Goal: Transaction & Acquisition: Purchase product/service

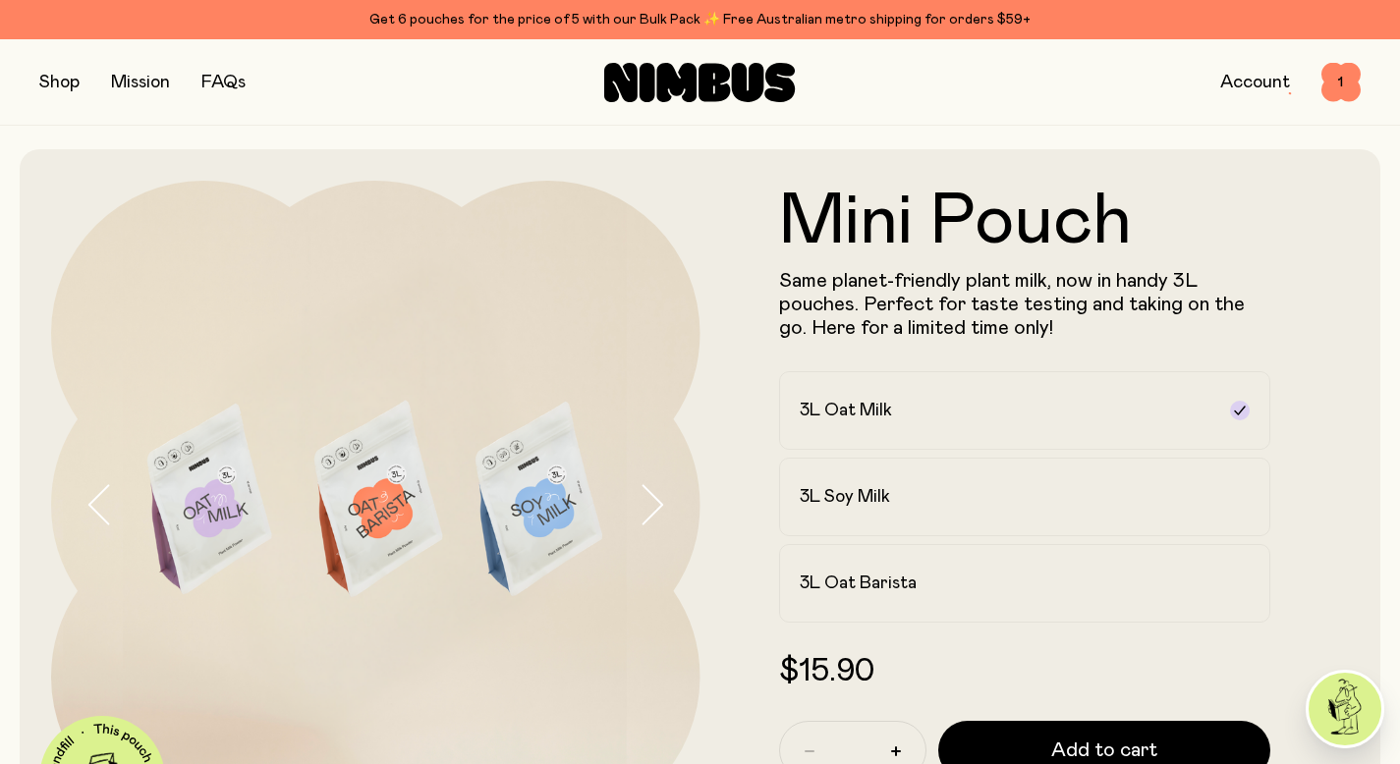
scroll to position [12, 0]
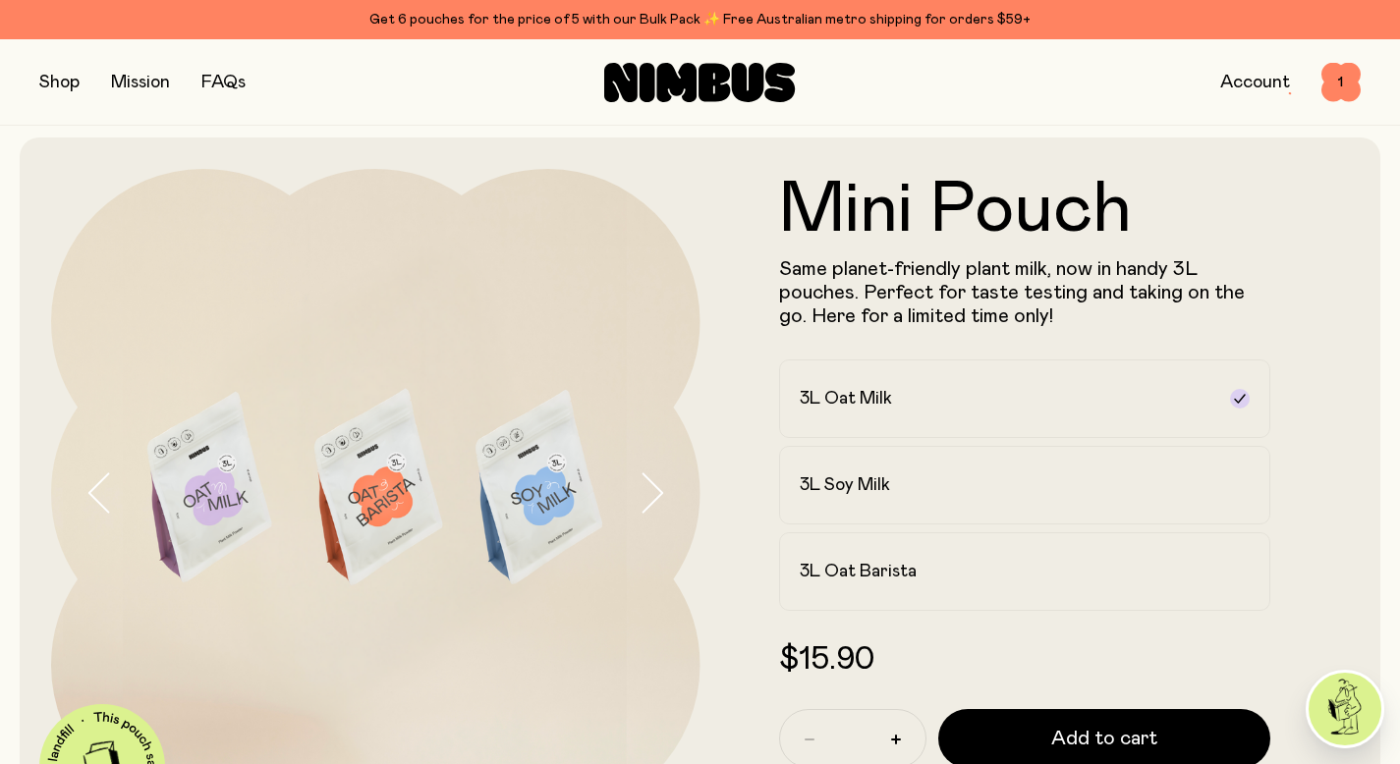
click at [37, 81] on div "Shop Mission FAQs Account 1 1" at bounding box center [700, 82] width 1400 height 86
click at [43, 81] on button "button" at bounding box center [59, 82] width 40 height 27
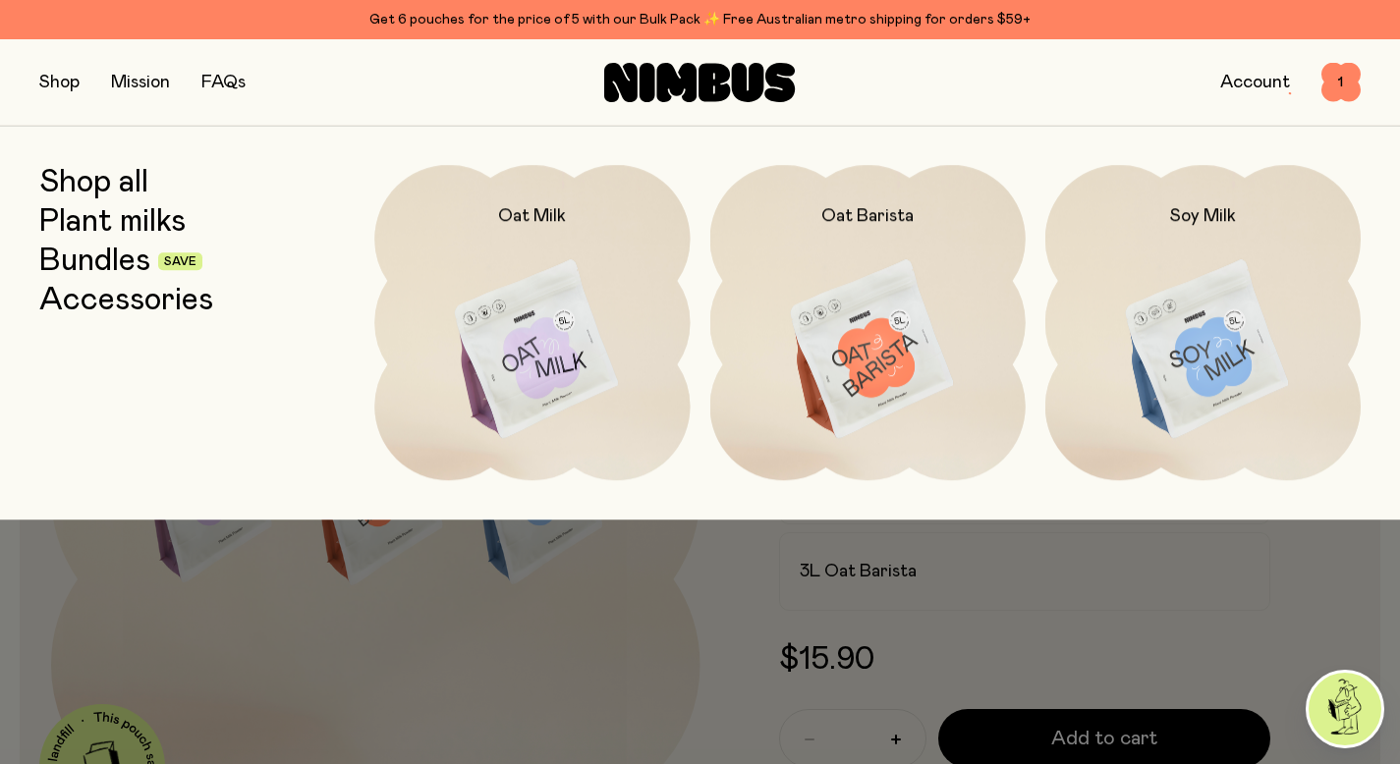
click at [112, 227] on link "Plant milks" at bounding box center [112, 221] width 146 height 35
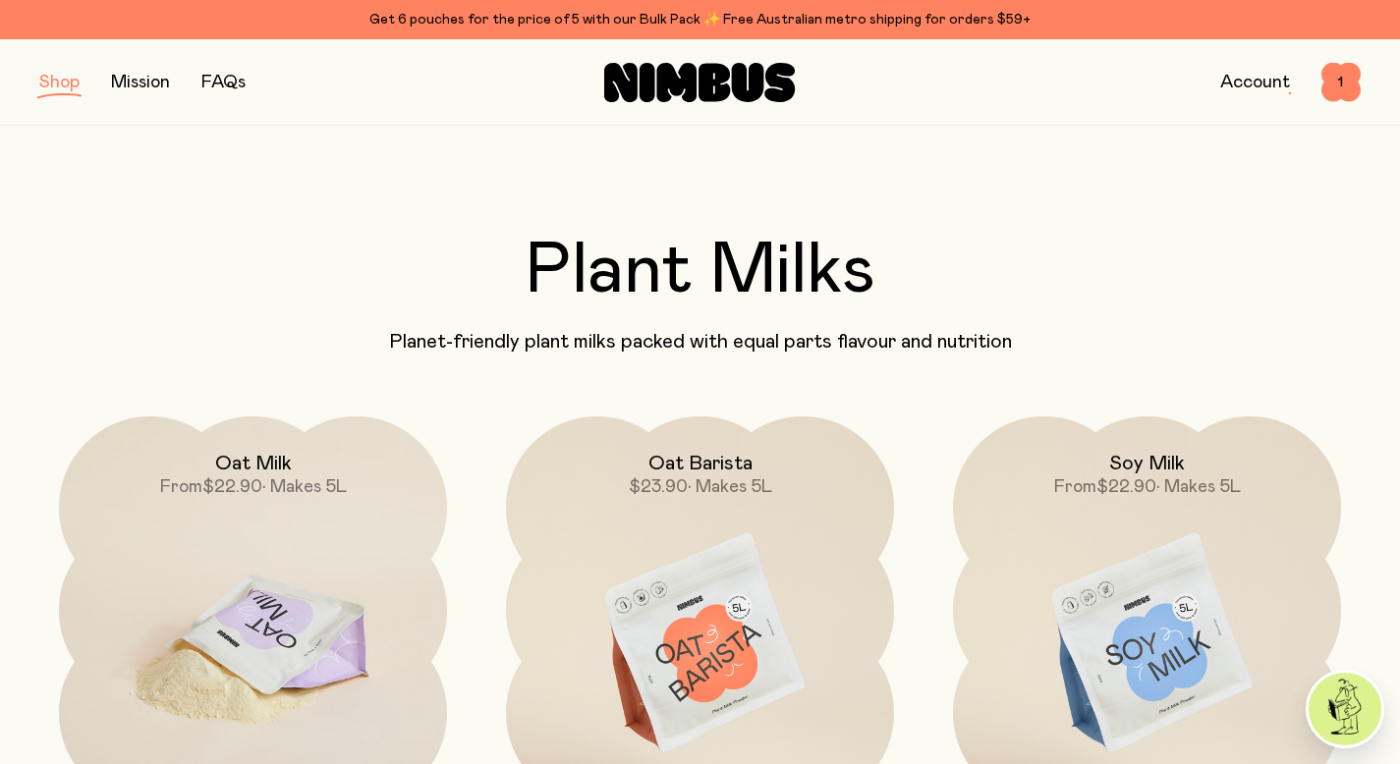
click at [250, 528] on img at bounding box center [253, 644] width 388 height 456
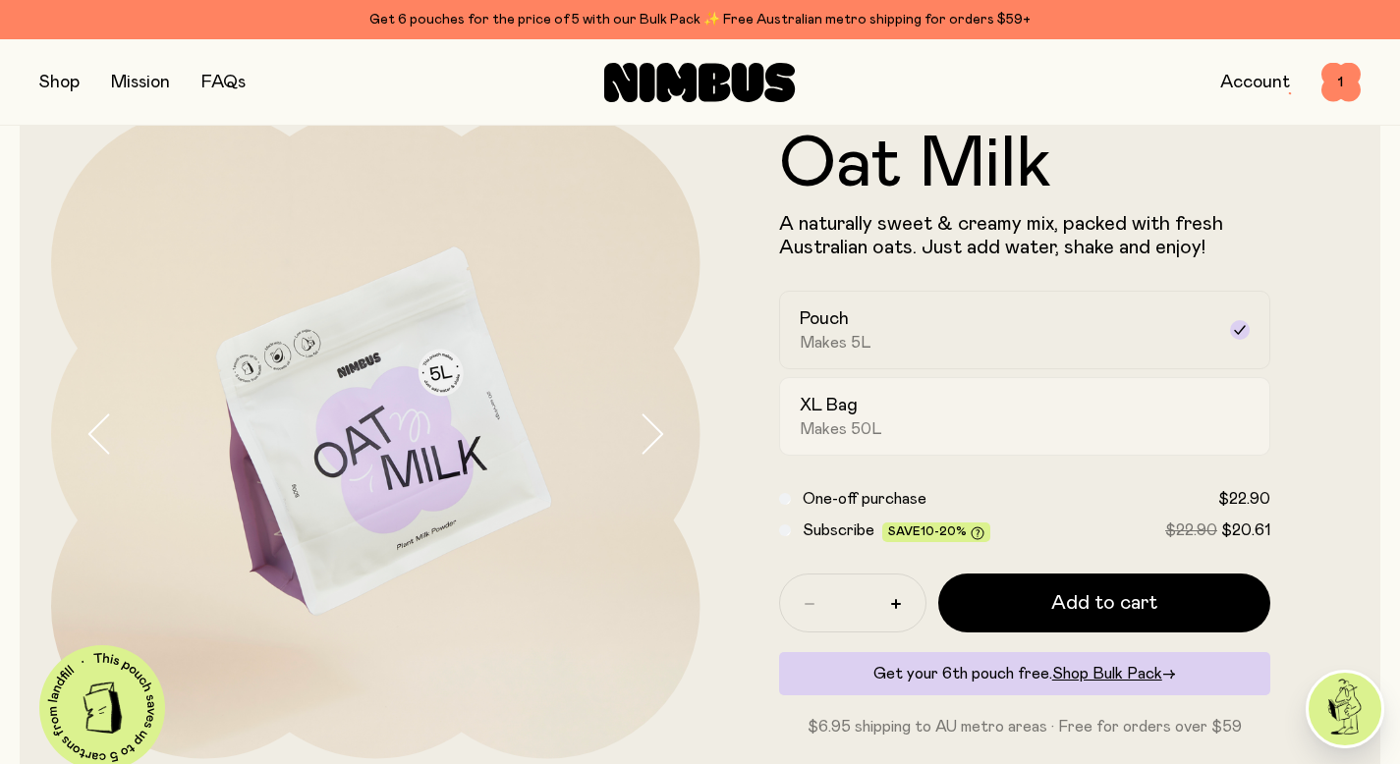
scroll to position [72, 0]
click at [950, 404] on div "XL Bag Makes 50L" at bounding box center [1006, 415] width 415 height 45
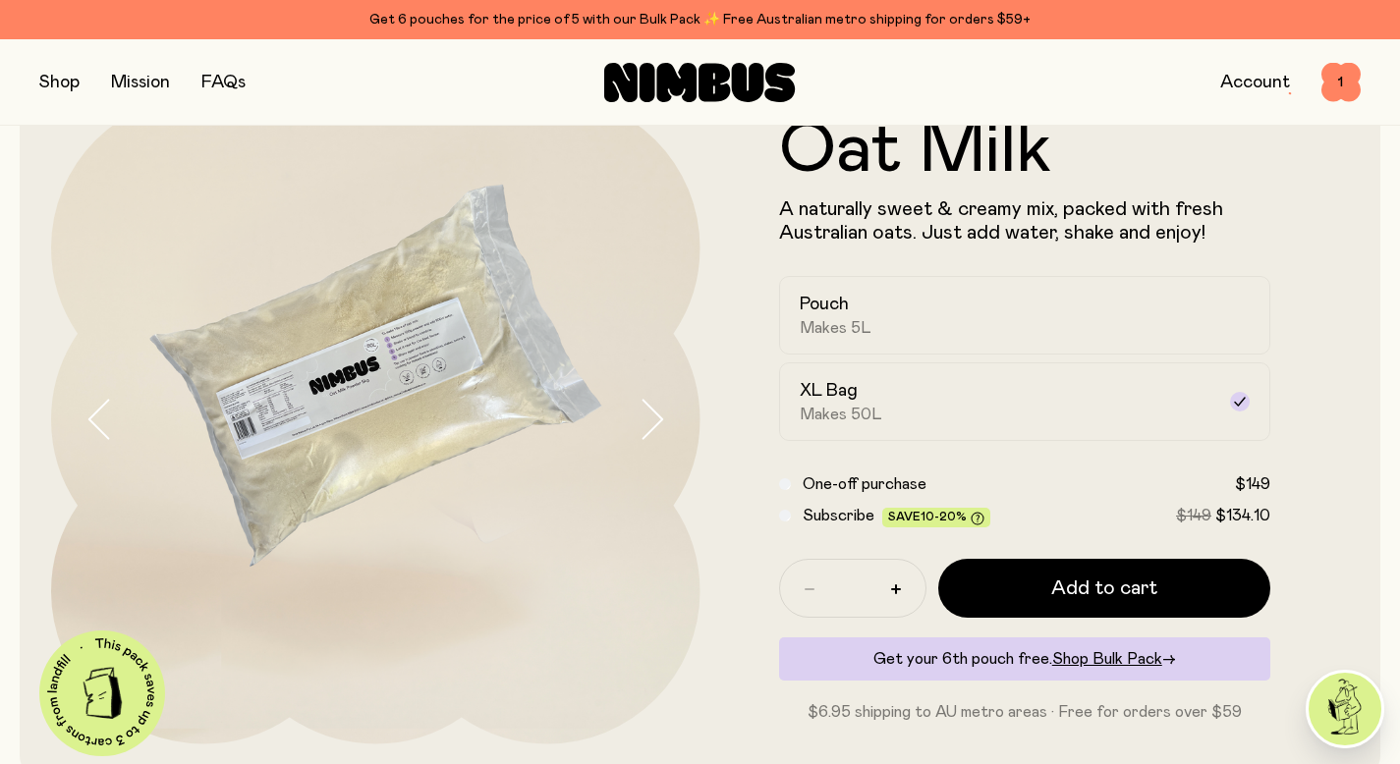
scroll to position [87, 0]
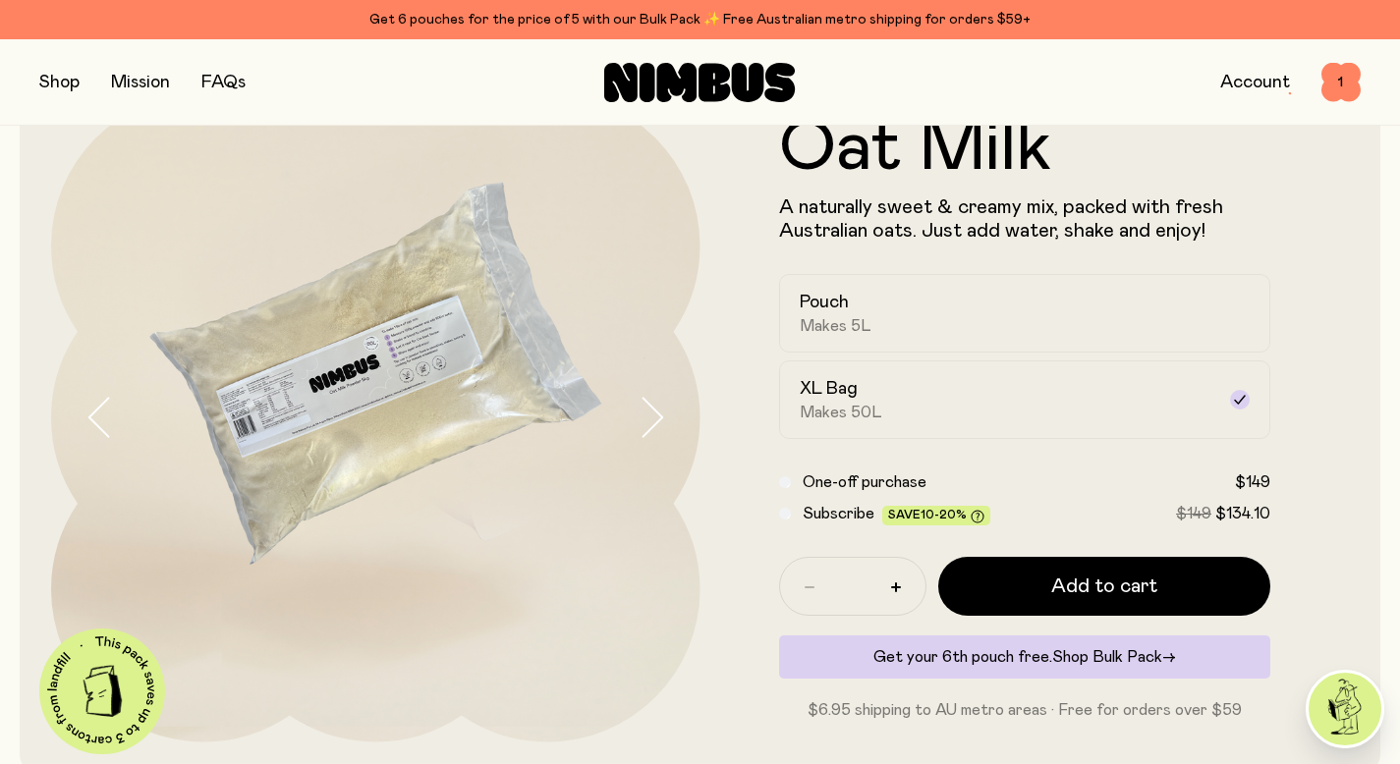
click at [1088, 659] on span "Shop Bulk Pack" at bounding box center [1107, 657] width 110 height 16
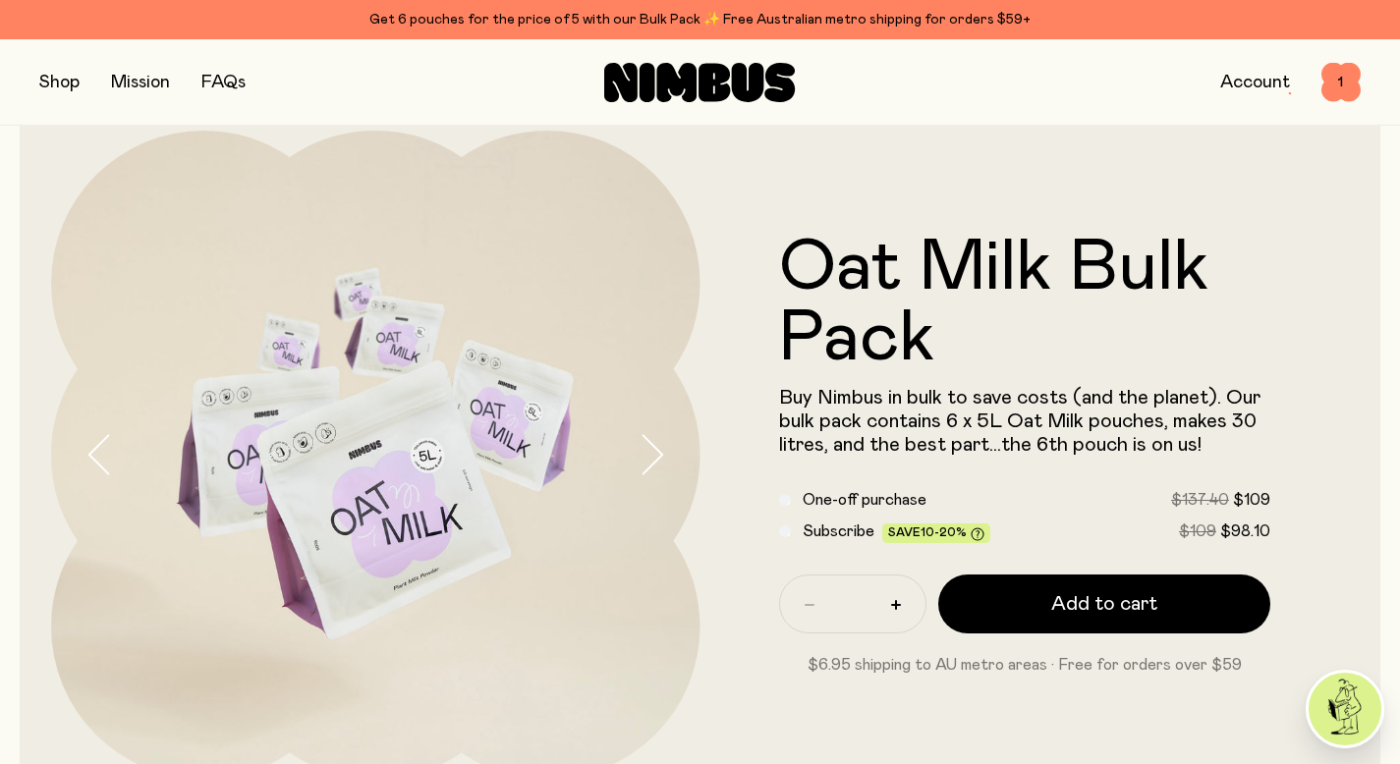
scroll to position [80, 0]
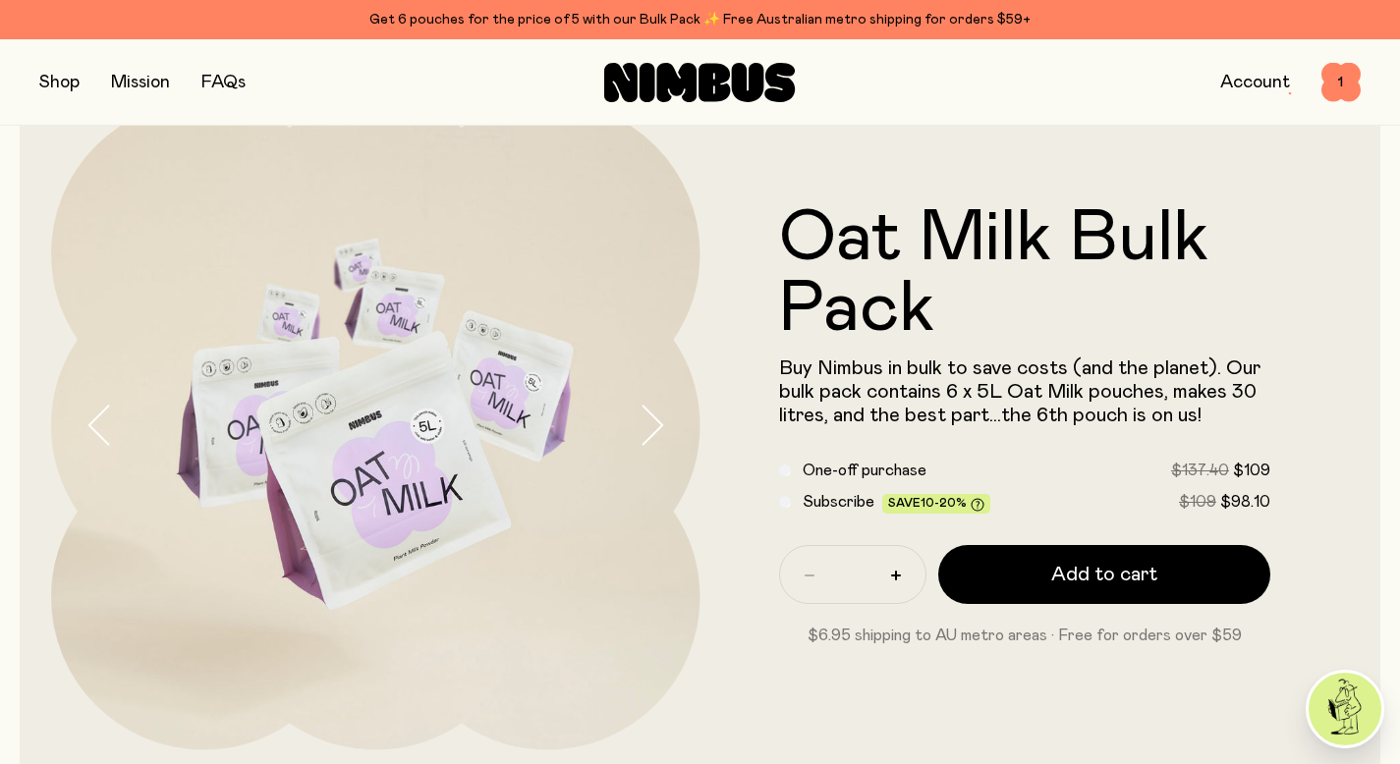
click at [43, 80] on button "button" at bounding box center [59, 82] width 40 height 27
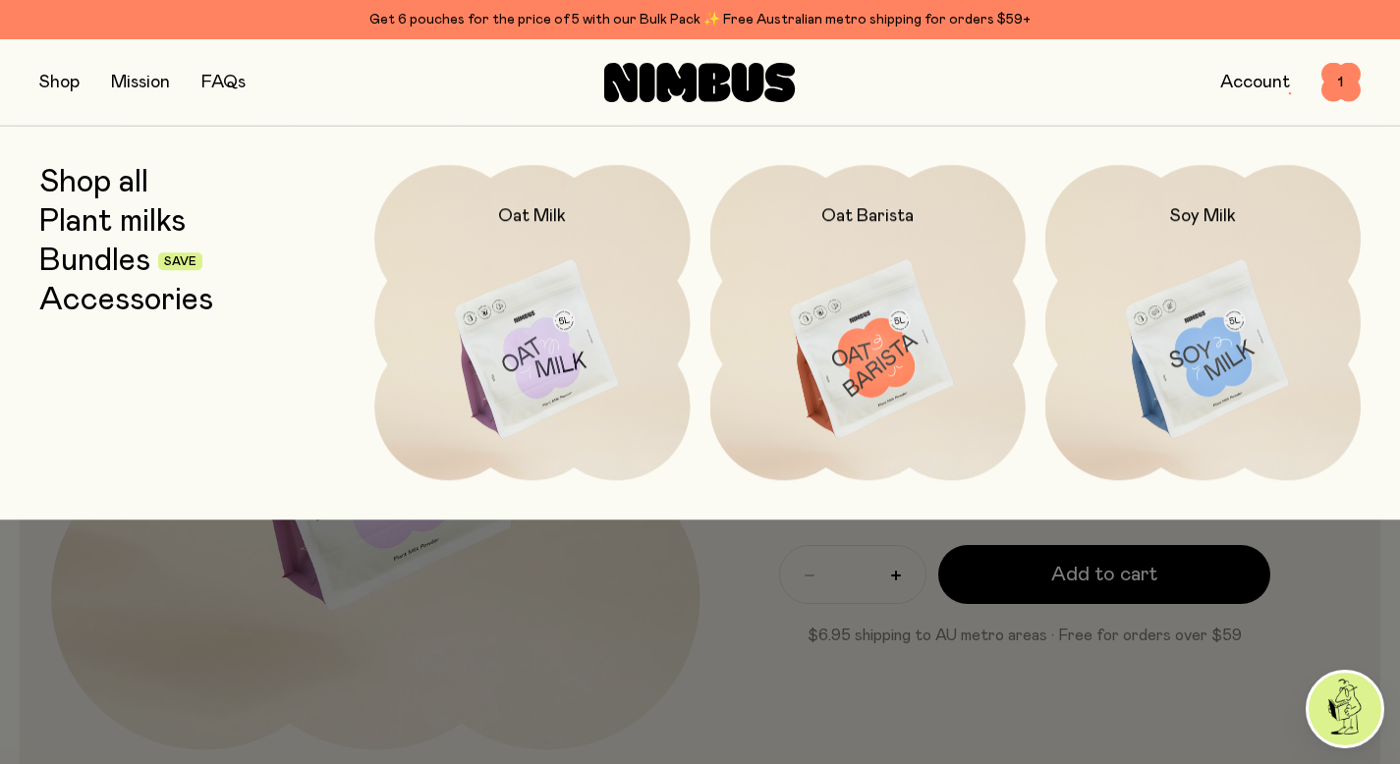
click at [97, 232] on link "Plant milks" at bounding box center [112, 221] width 146 height 35
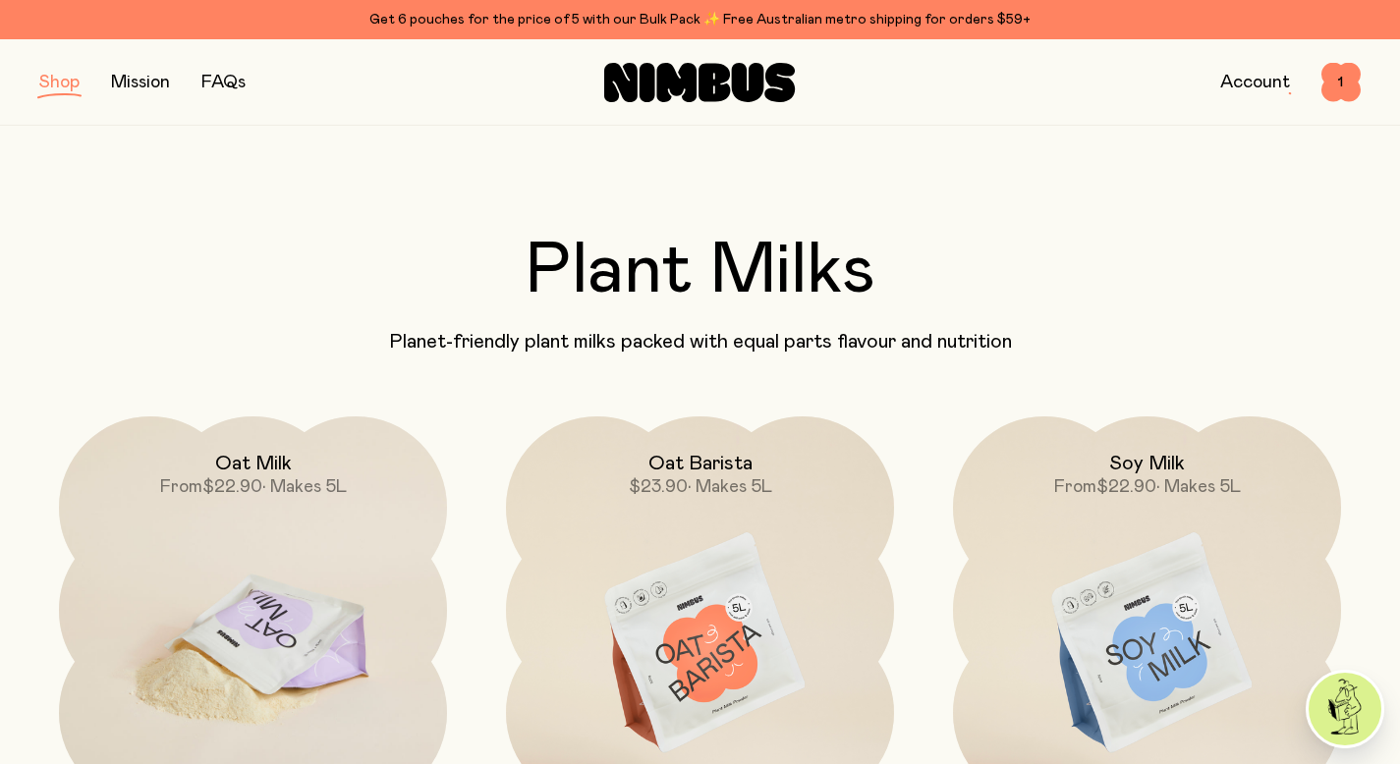
click at [323, 575] on img at bounding box center [253, 644] width 388 height 456
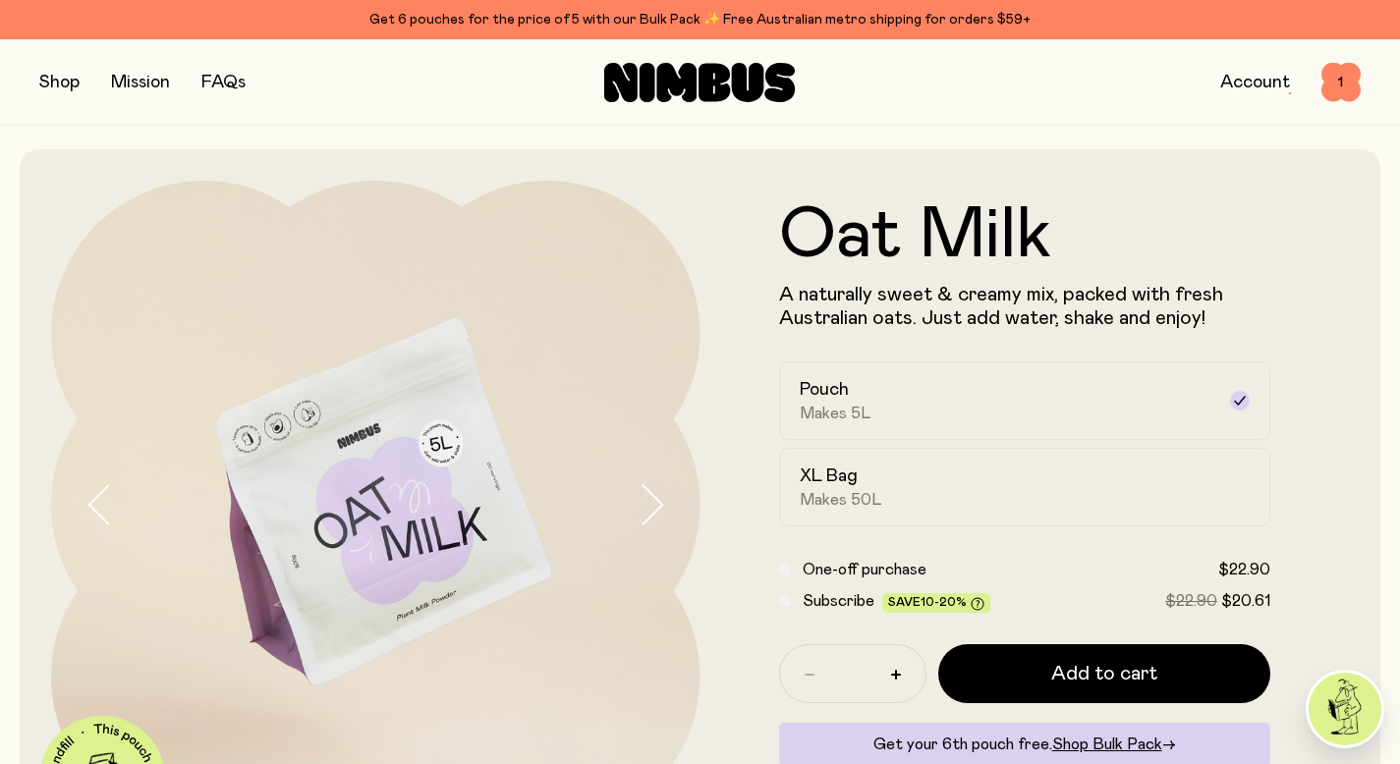
click at [74, 79] on button "button" at bounding box center [59, 82] width 40 height 27
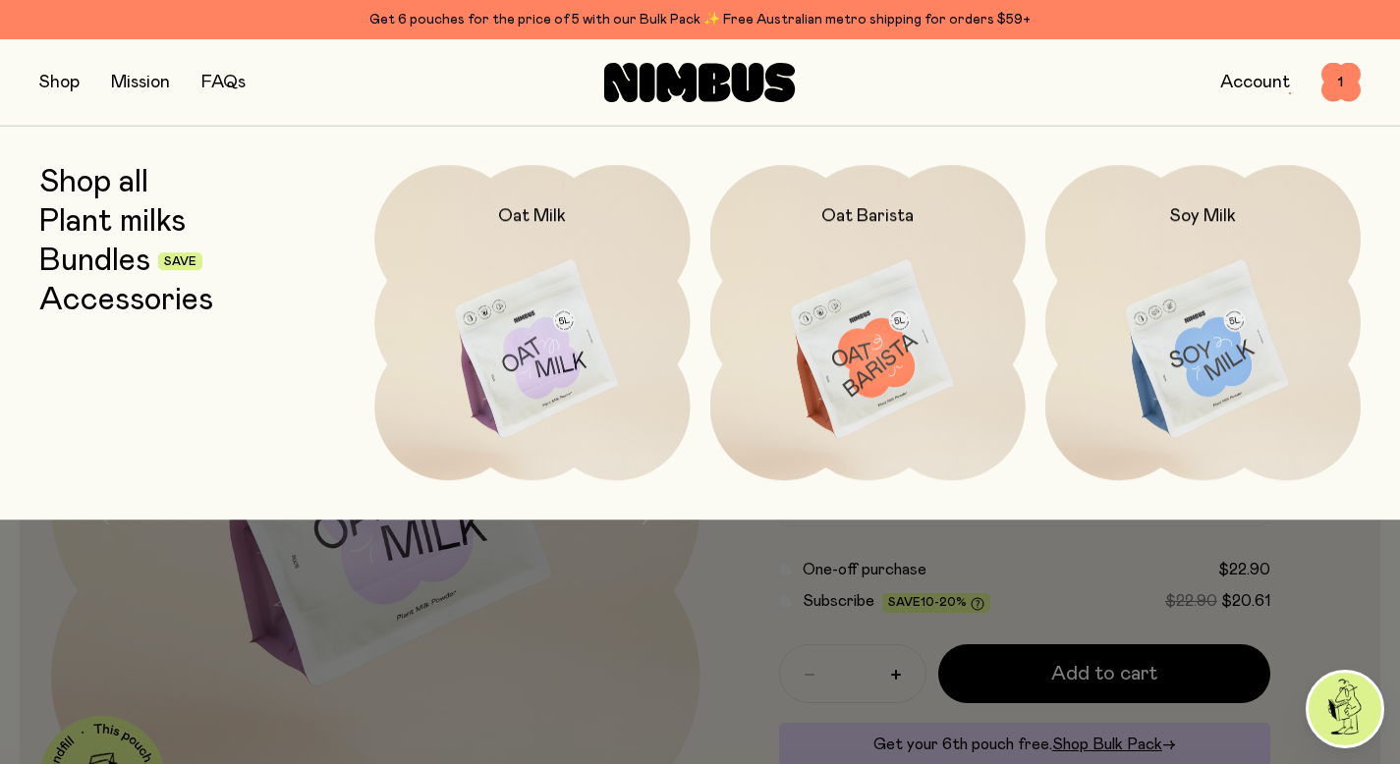
click at [108, 229] on link "Plant milks" at bounding box center [112, 221] width 146 height 35
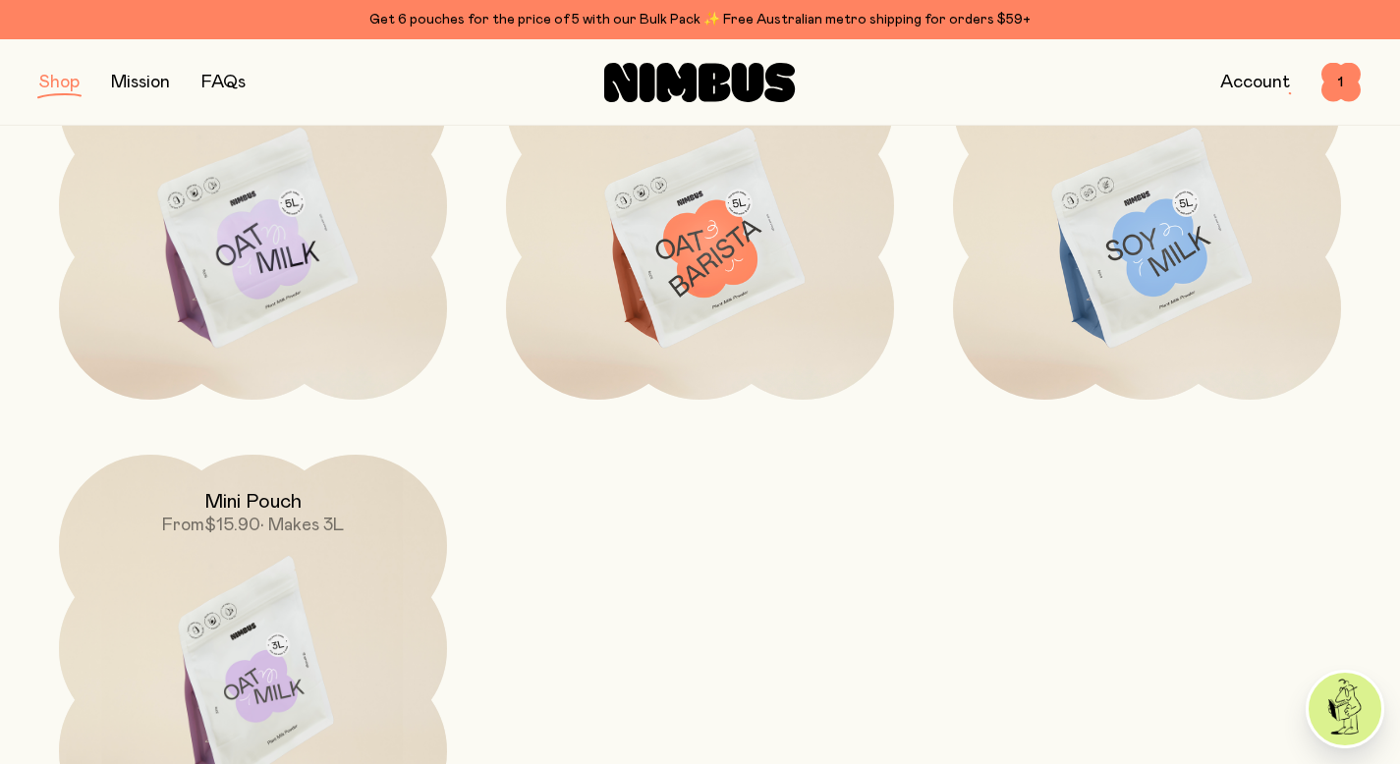
scroll to position [524, 0]
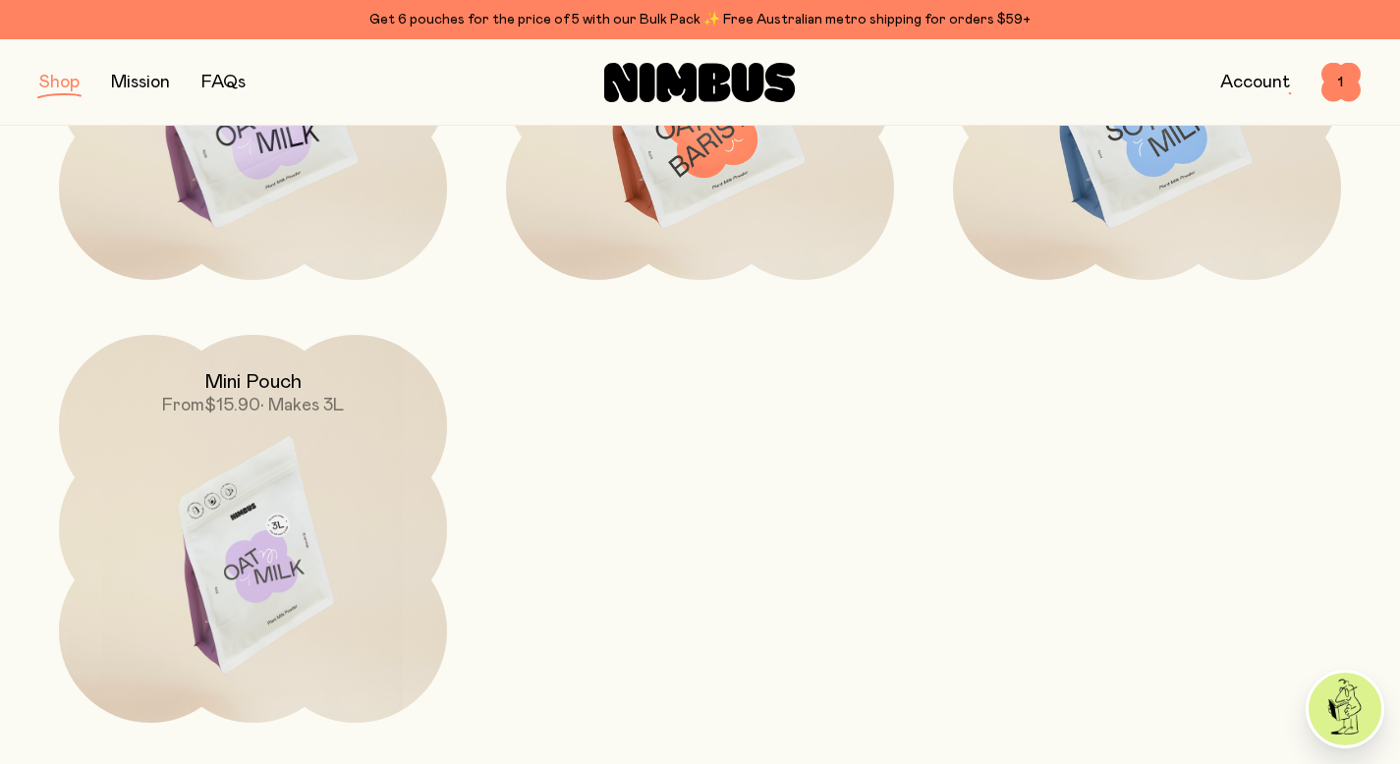
click at [279, 488] on img at bounding box center [253, 563] width 388 height 456
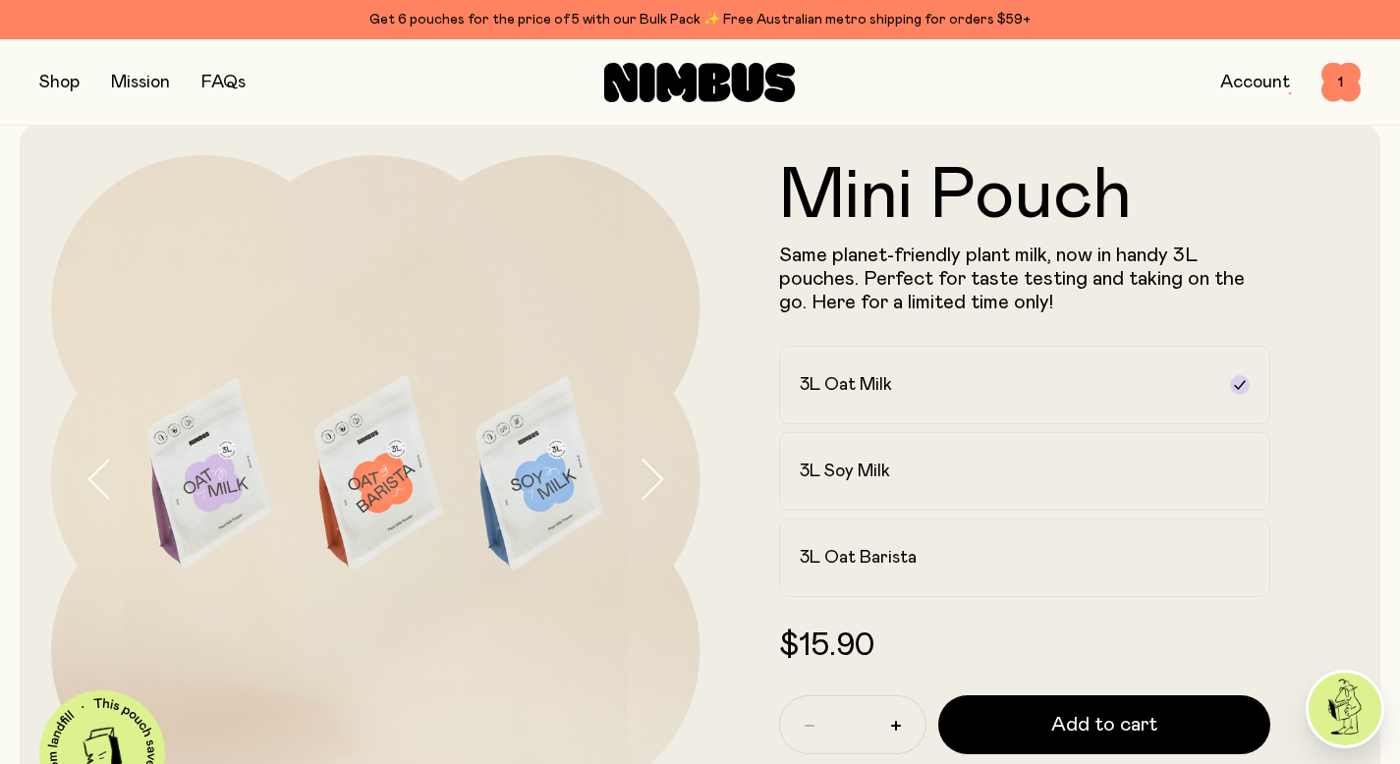
scroll to position [28, 0]
